Goal: Information Seeking & Learning: Learn about a topic

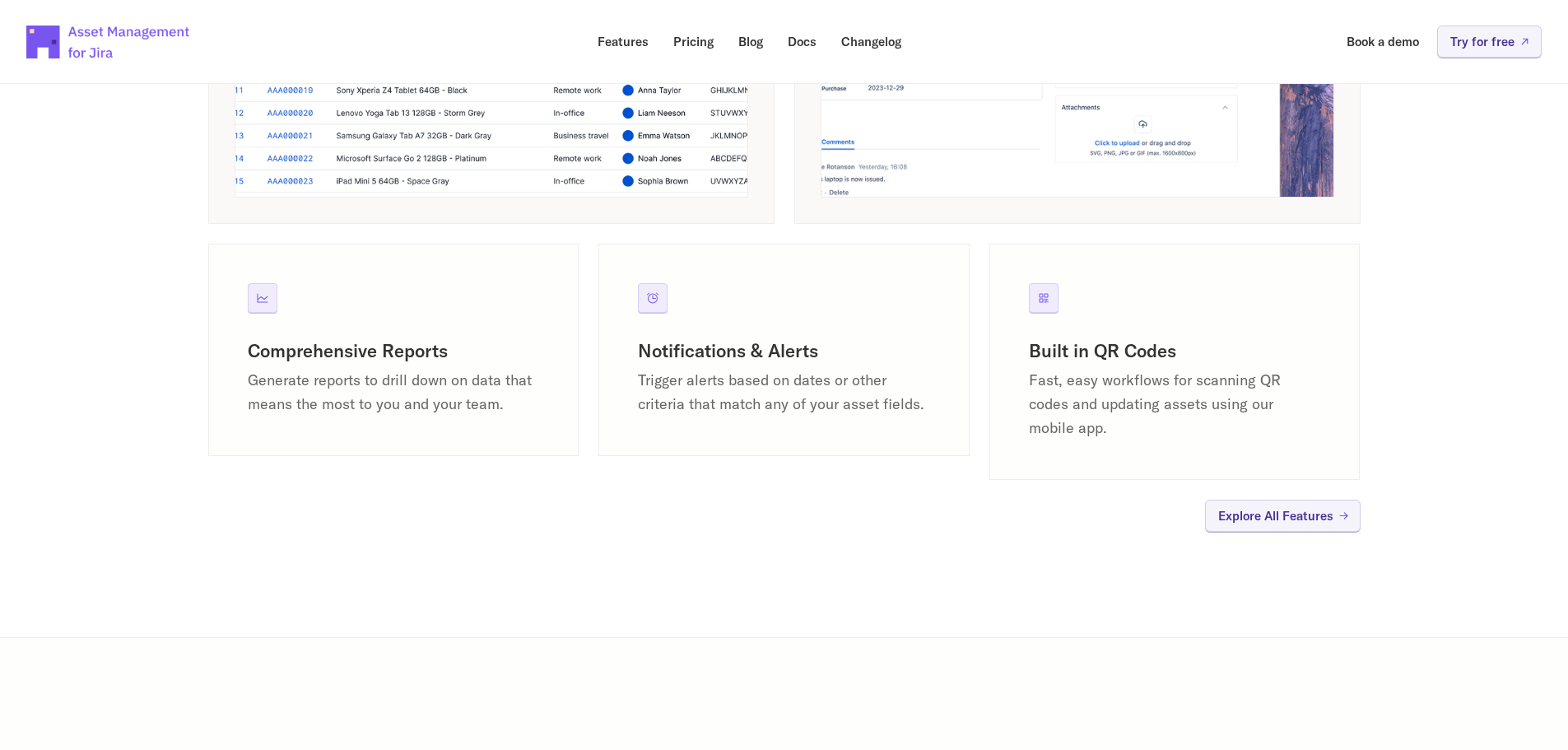
scroll to position [1565, 0]
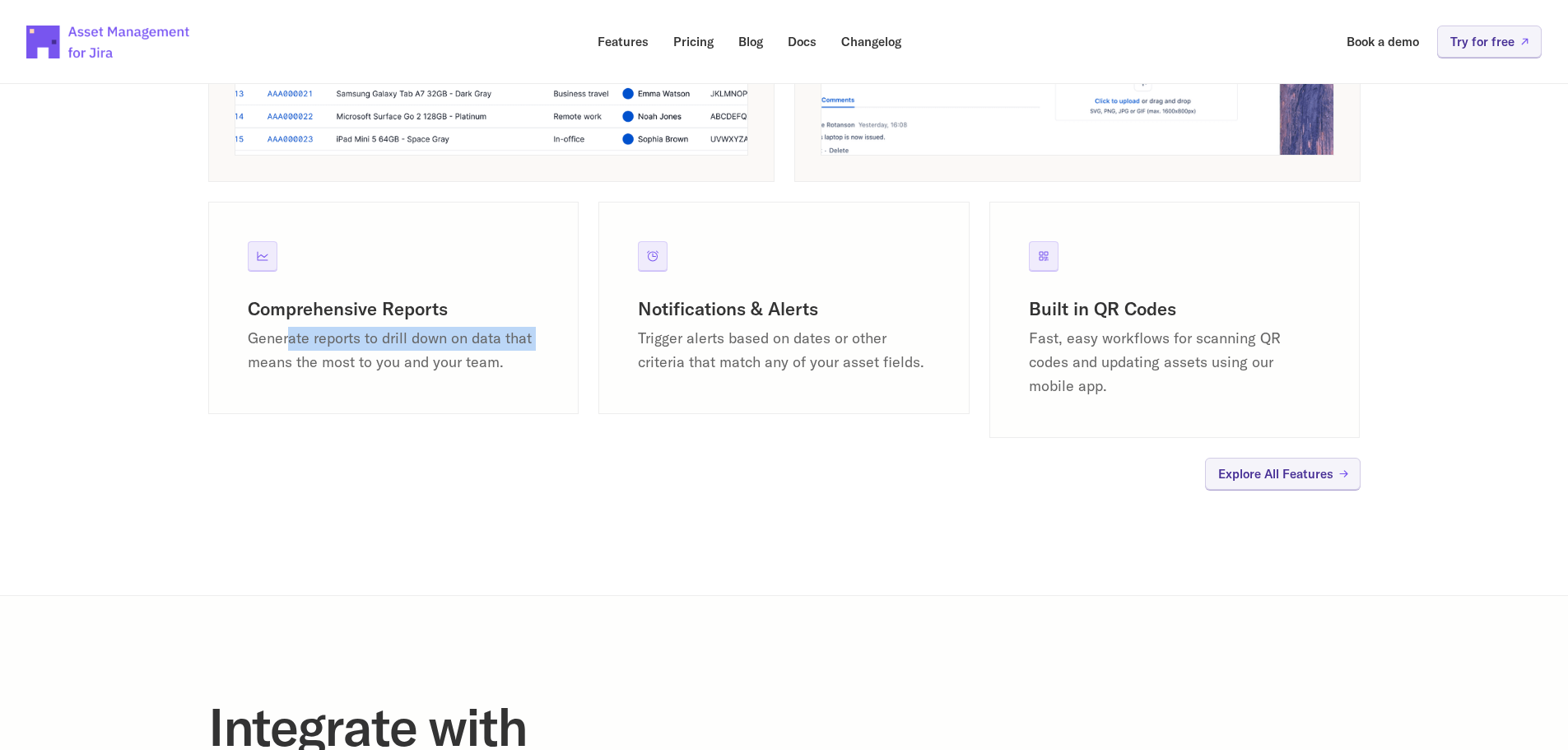
drag, startPoint x: 289, startPoint y: 341, endPoint x: 546, endPoint y: 337, distance: 257.0
click at [546, 337] on div "Comprehensive Reports Generate reports to drill down on data that means the mos…" at bounding box center [394, 308] width 371 height 212
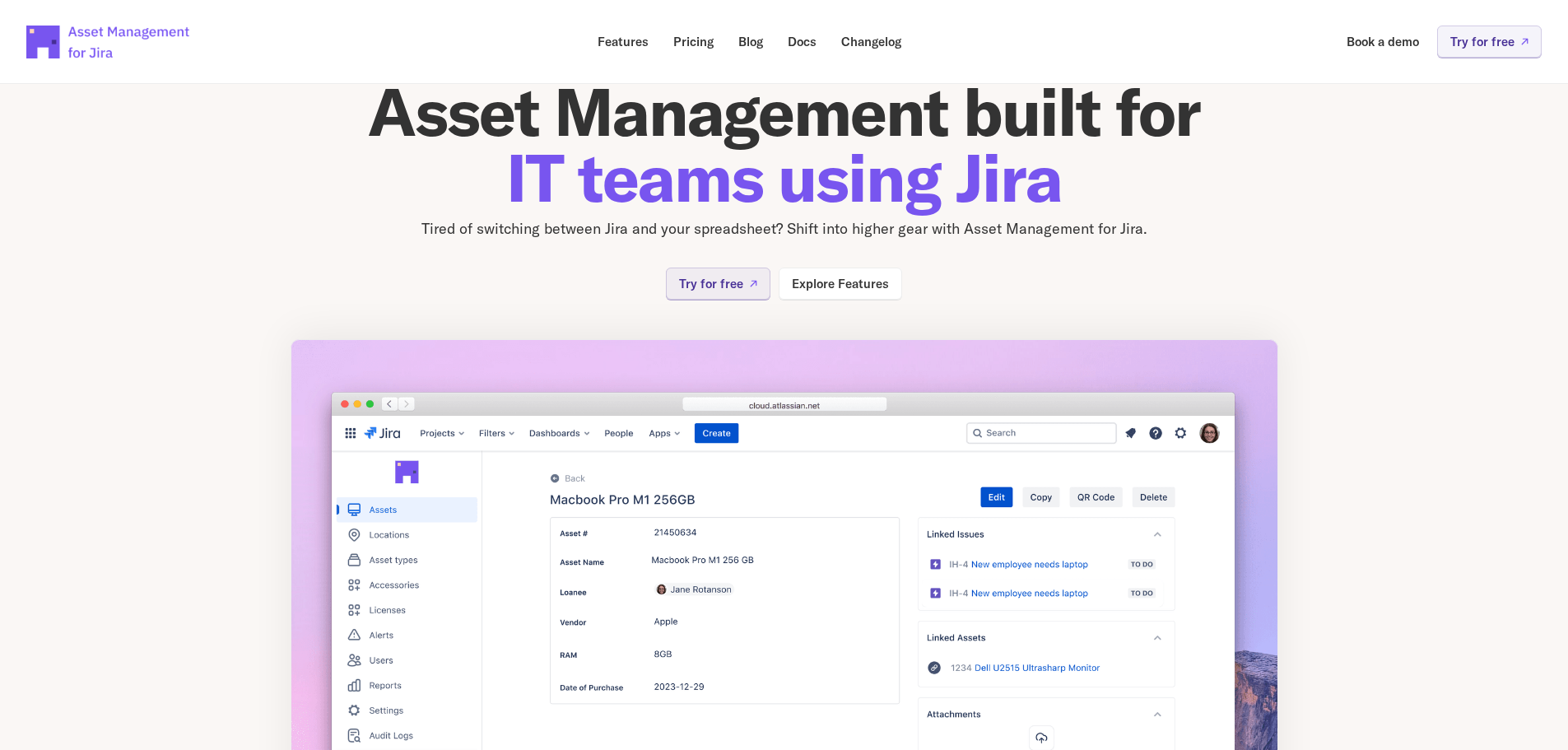
scroll to position [0, 0]
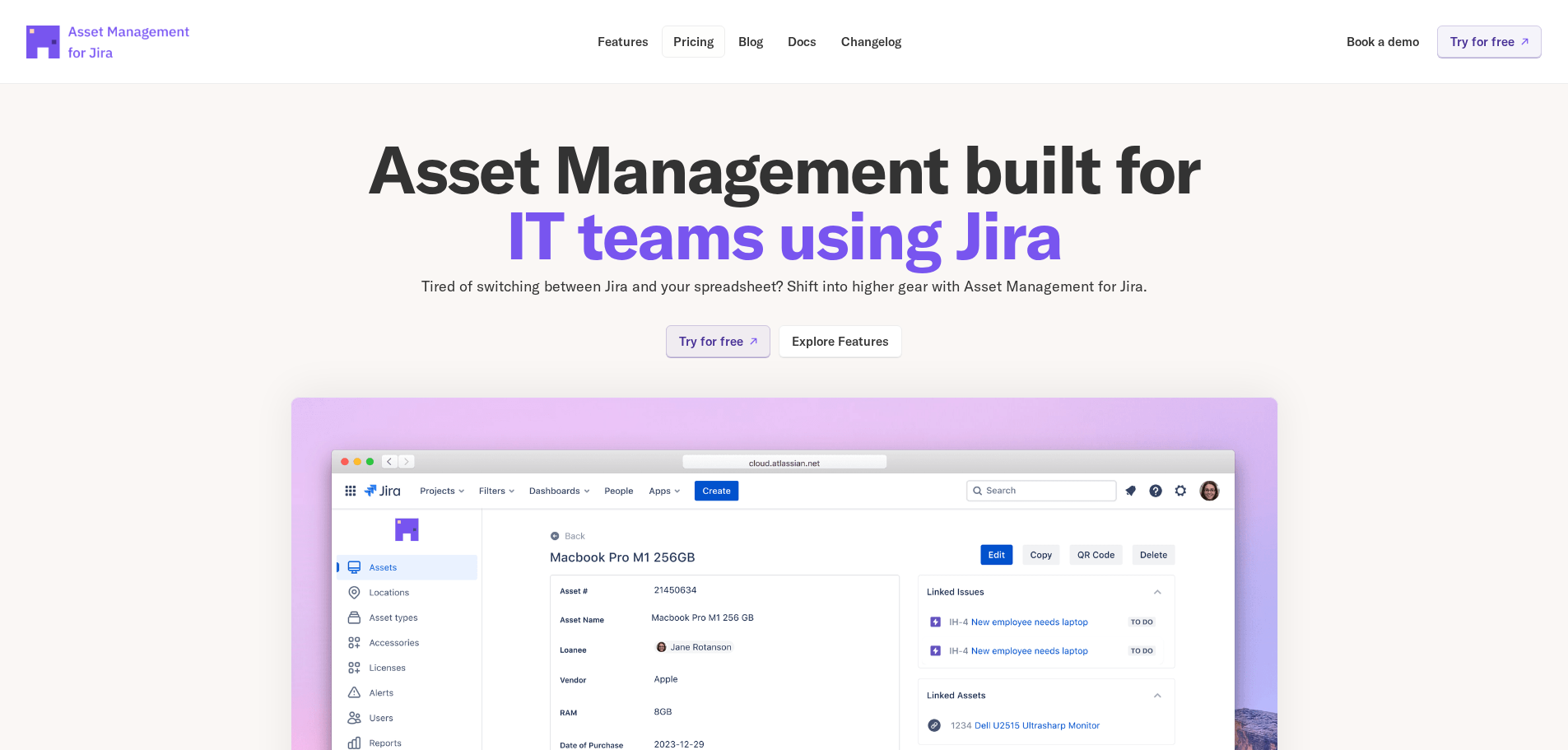
click at [690, 43] on p "Pricing" at bounding box center [693, 41] width 40 height 12
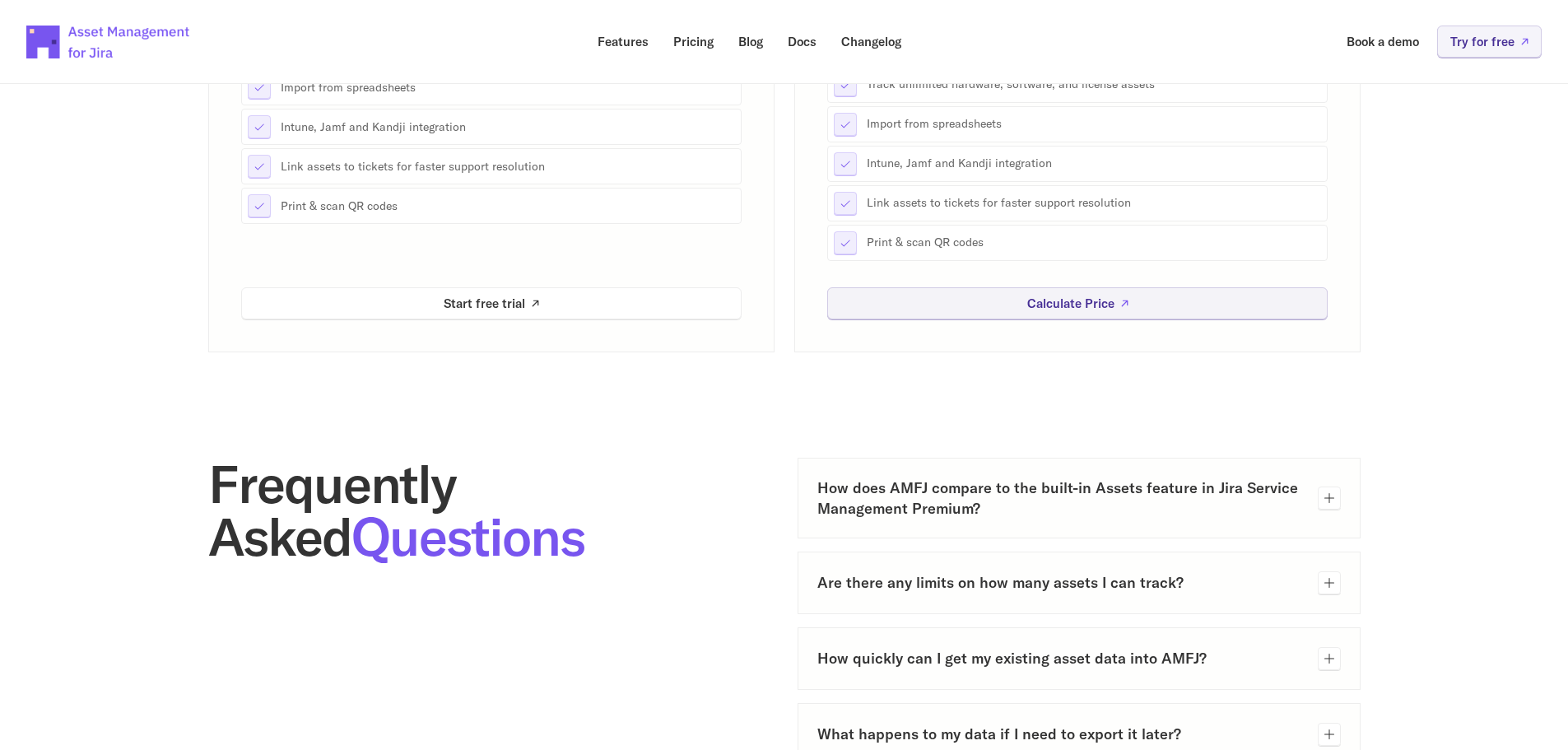
scroll to position [659, 0]
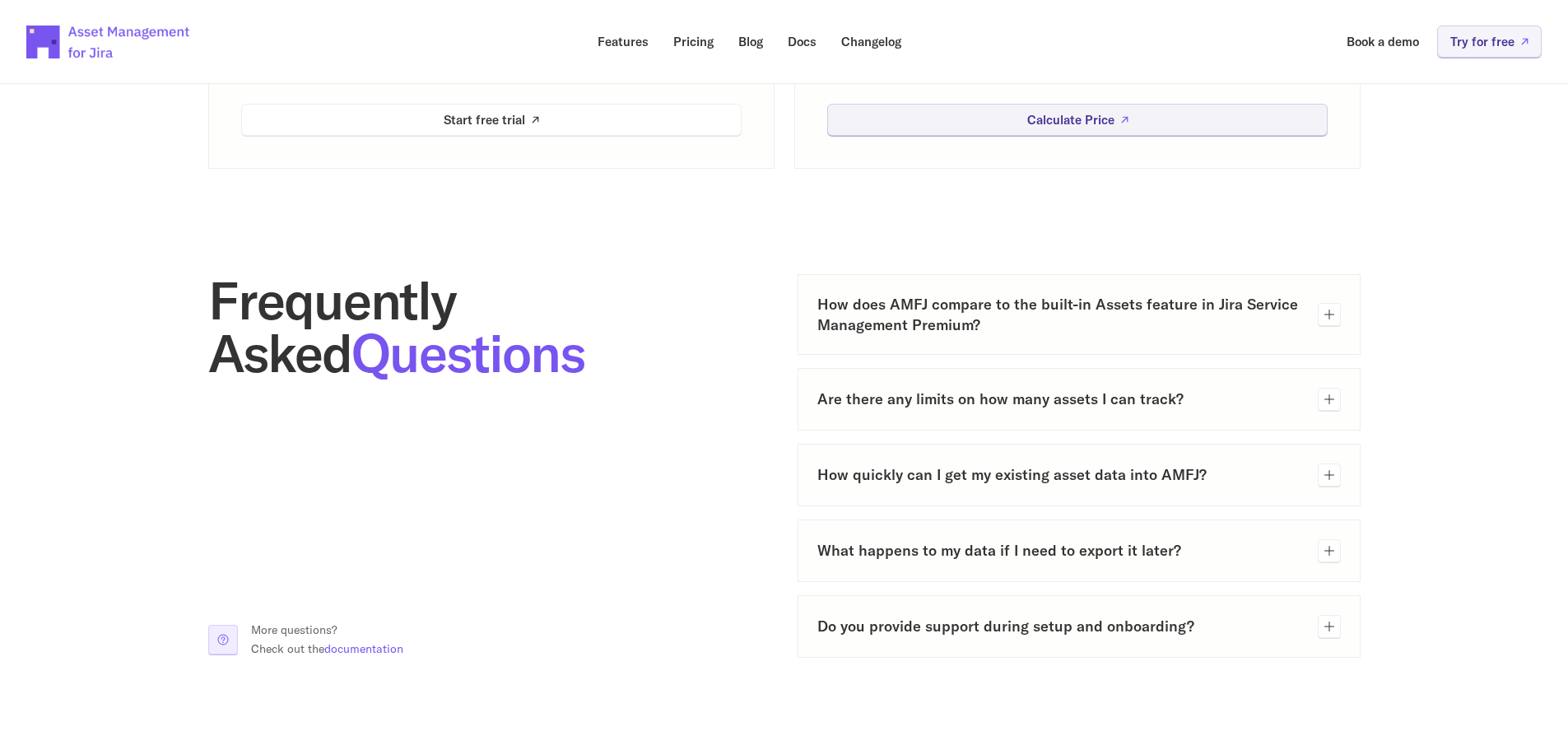
click at [1330, 316] on icon at bounding box center [1329, 315] width 10 height 10
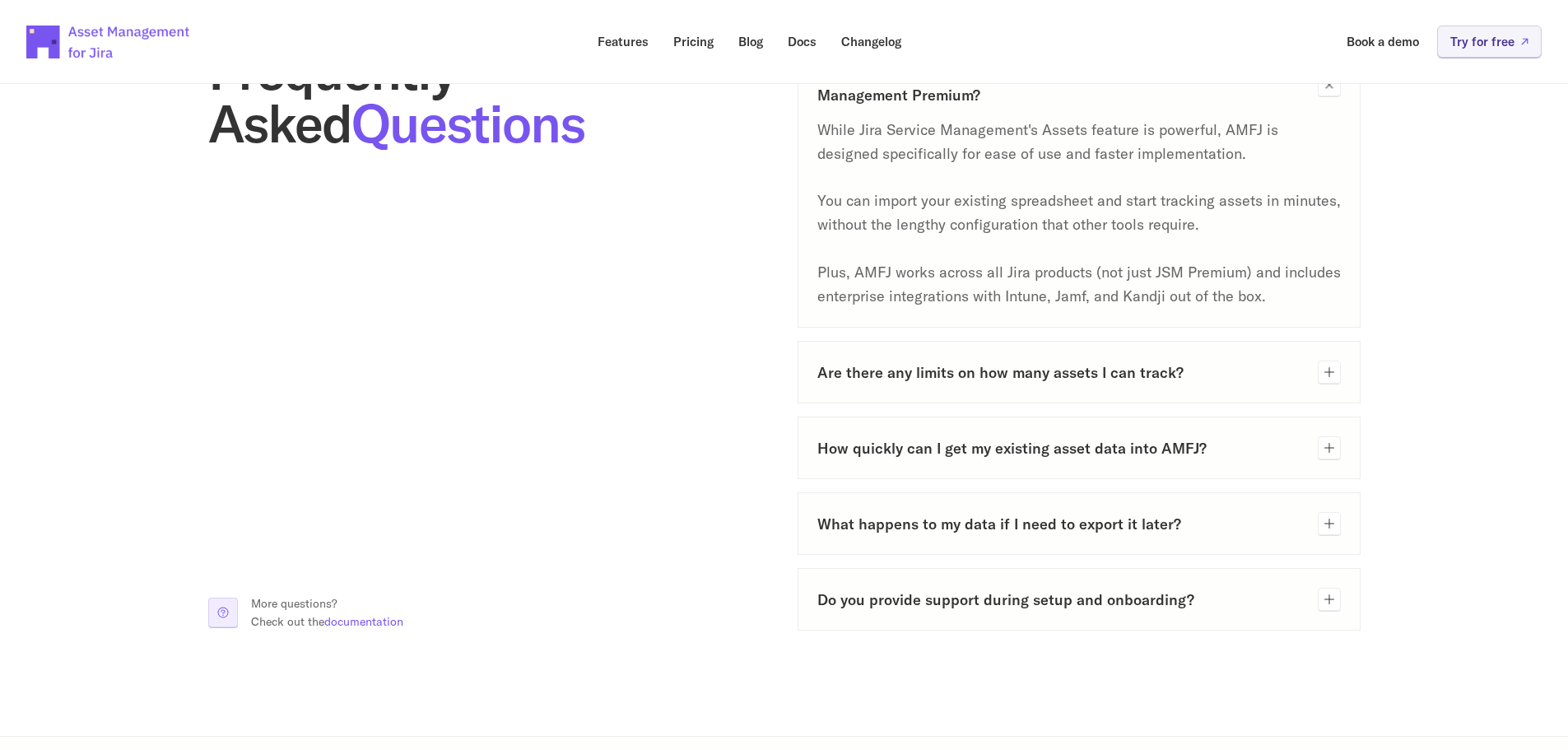
scroll to position [906, 0]
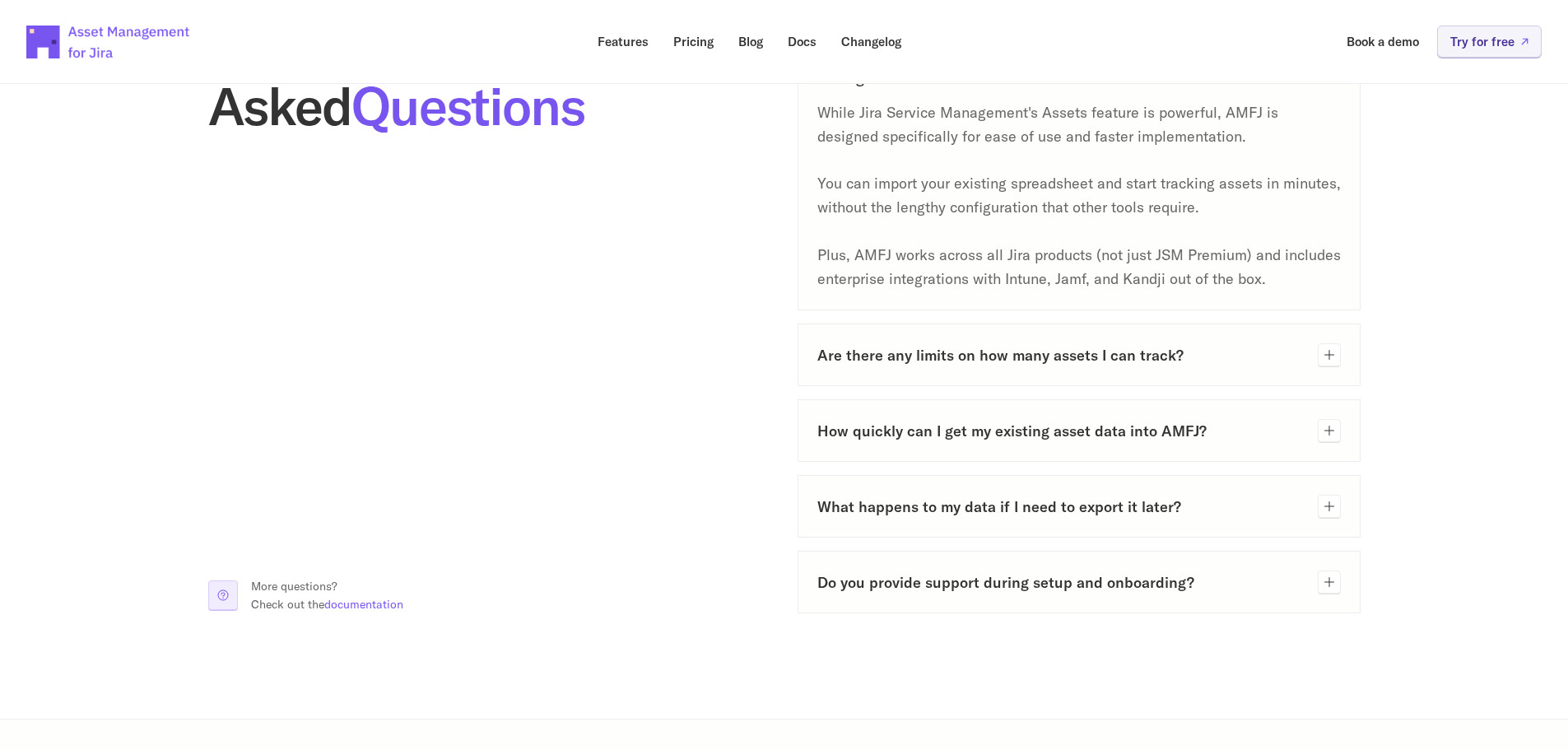
click at [1331, 358] on icon at bounding box center [1330, 355] width 13 height 13
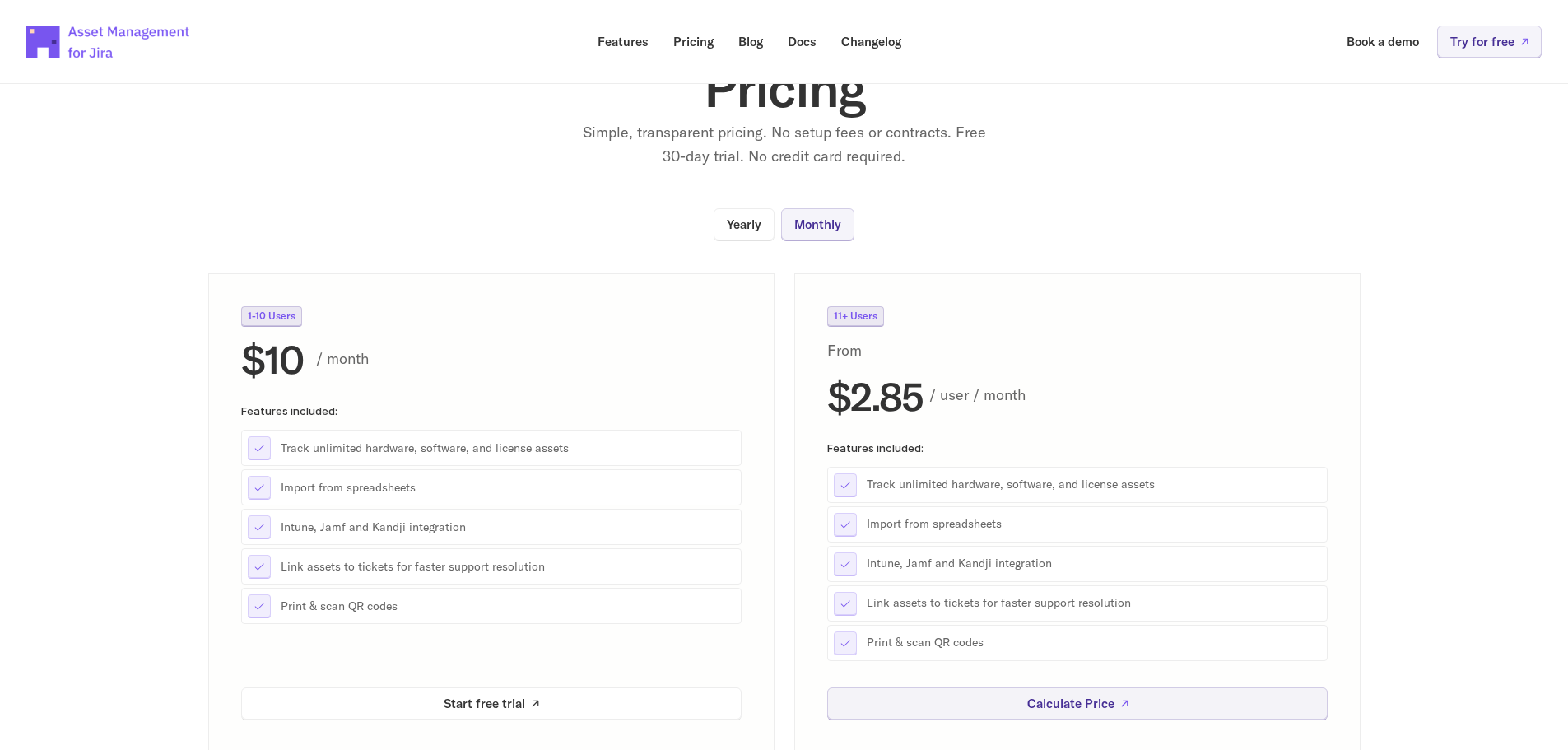
scroll to position [0, 0]
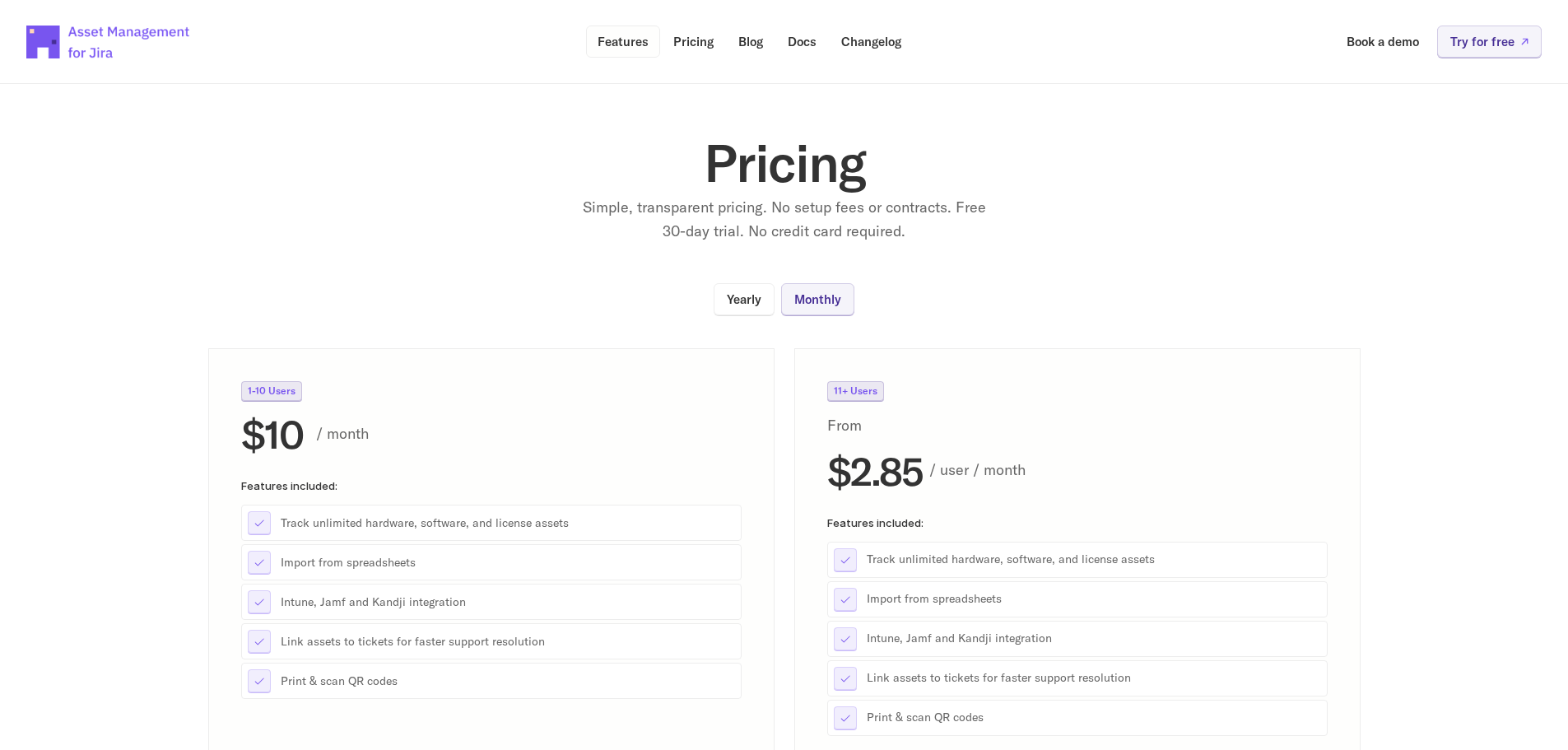
click at [604, 38] on p "Features" at bounding box center [622, 41] width 51 height 12
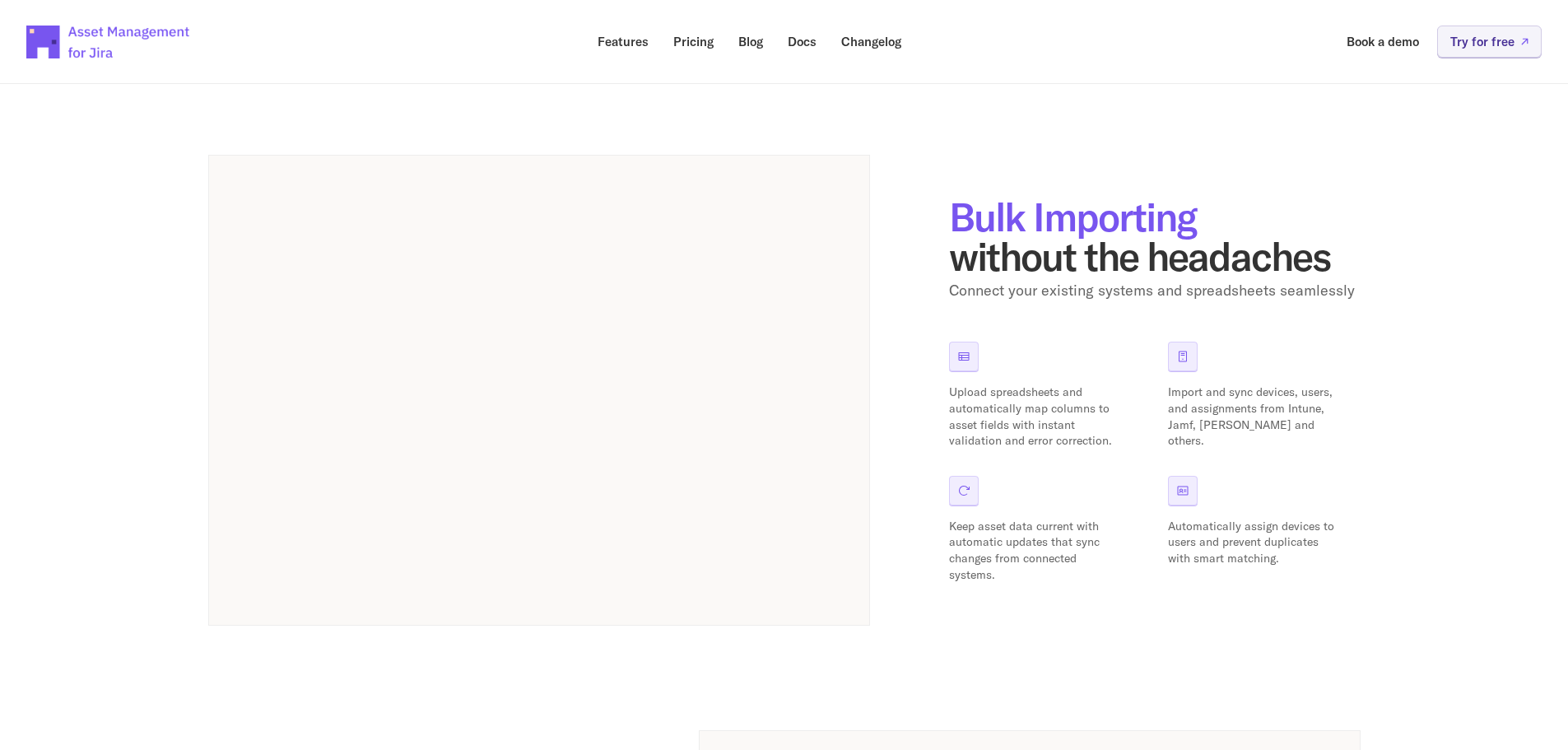
scroll to position [741, 0]
